Goal: Book appointment/travel/reservation

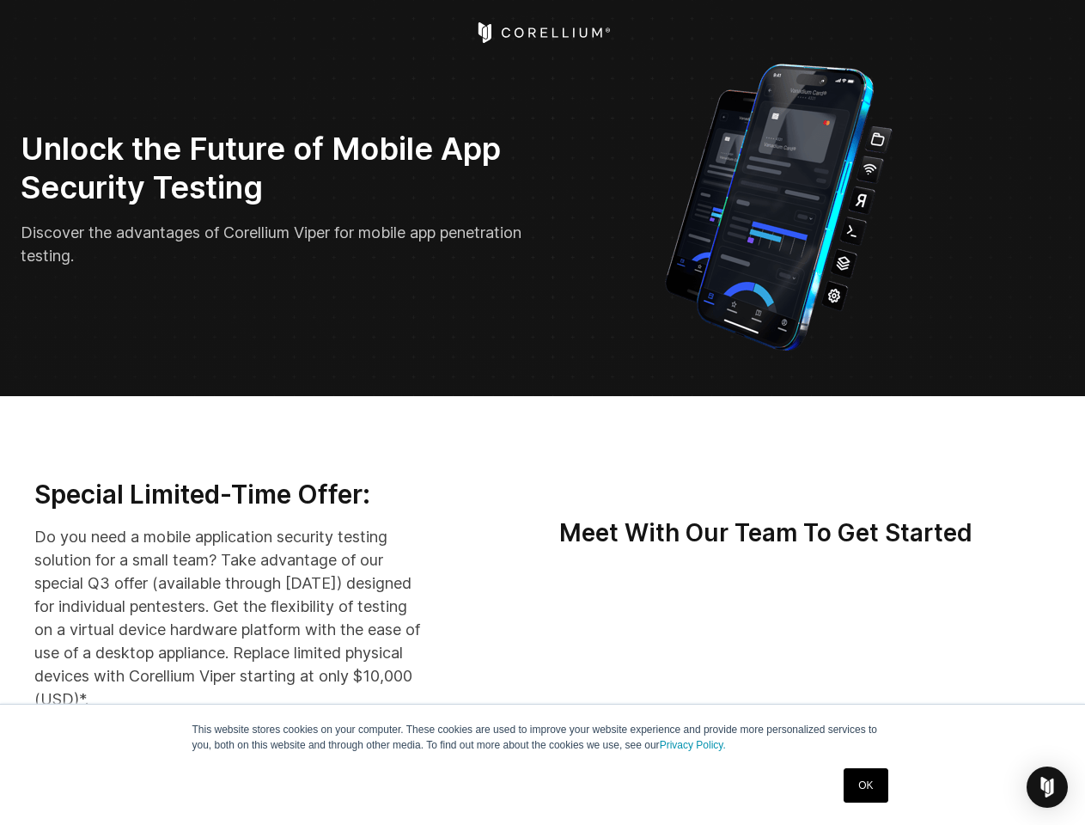
click at [1047, 787] on img "Open Intercom Messenger" at bounding box center [1047, 786] width 21 height 21
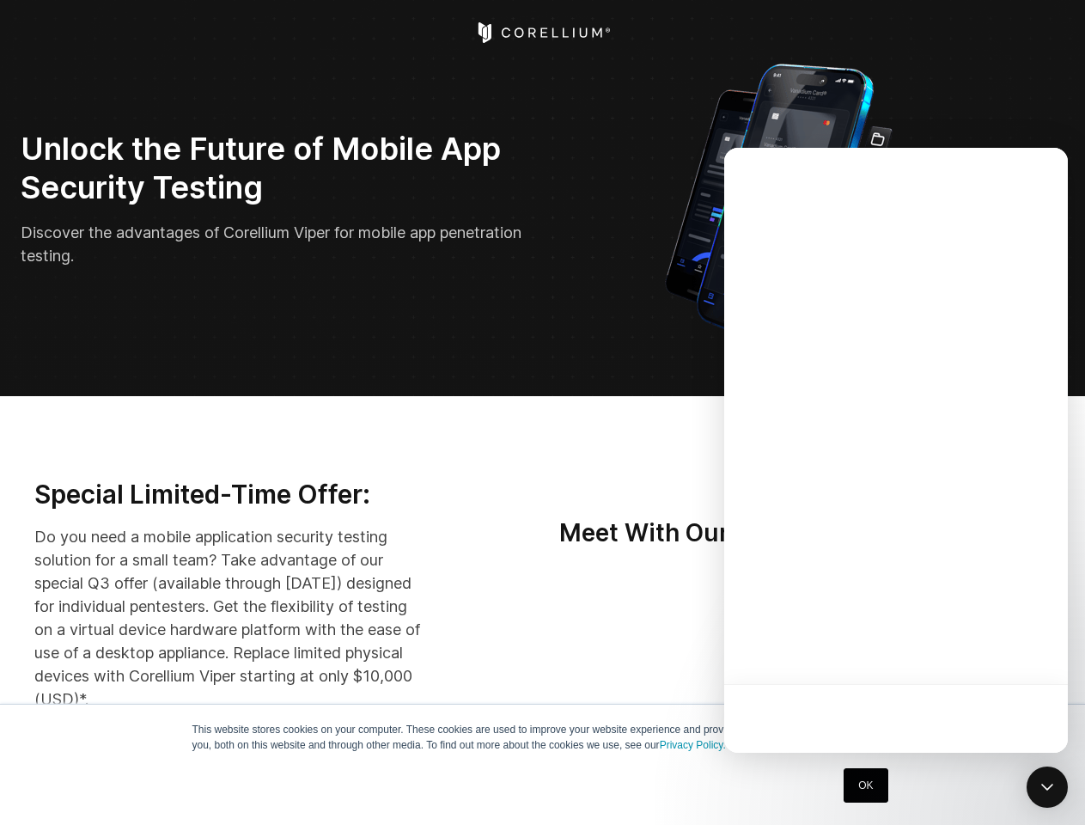
click at [835, 648] on div at bounding box center [896, 450] width 344 height 605
click at [916, 648] on div at bounding box center [896, 450] width 344 height 605
click at [996, 648] on div at bounding box center [896, 450] width 344 height 605
